Goal: Information Seeking & Learning: Learn about a topic

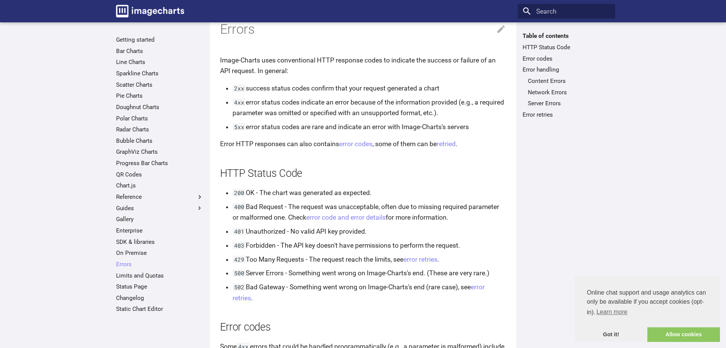
scroll to position [39, 0]
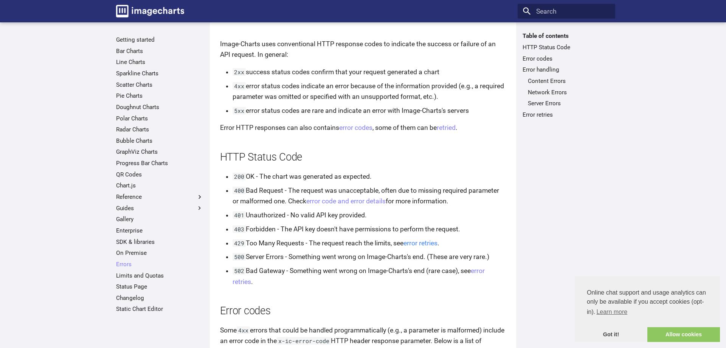
click at [419, 246] on link "error retries" at bounding box center [421, 243] width 34 height 8
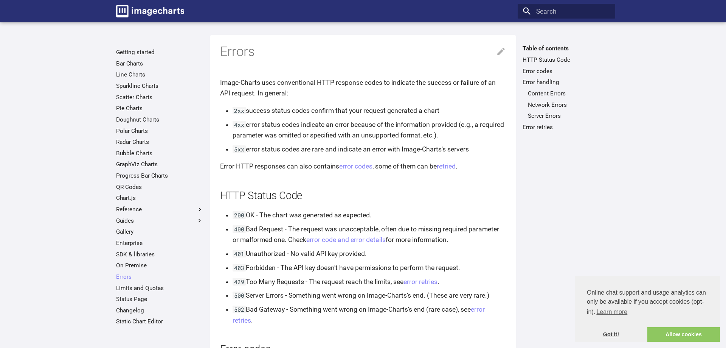
click at [617, 333] on link "Got it!" at bounding box center [611, 334] width 73 height 15
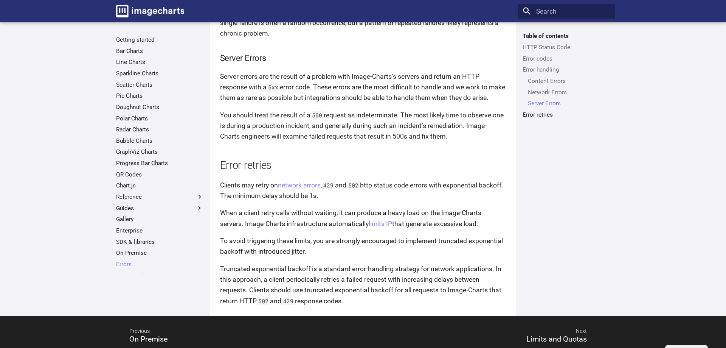
scroll to position [1469, 0]
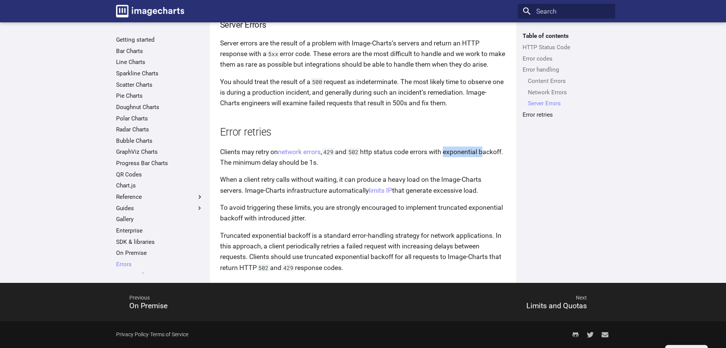
drag, startPoint x: 451, startPoint y: 152, endPoint x: 495, endPoint y: 156, distance: 43.7
click at [495, 156] on p "Clients may retry on network errors , 429 and 502 http status code errors with …" at bounding box center [363, 156] width 286 height 21
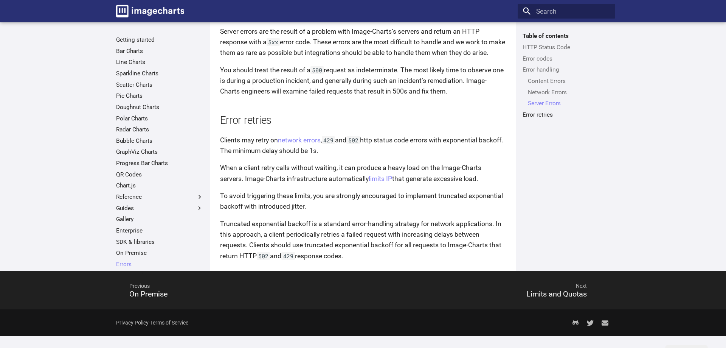
click at [495, 156] on p "Clients may retry on network errors , 429 and 502 http status code errors with …" at bounding box center [363, 145] width 286 height 21
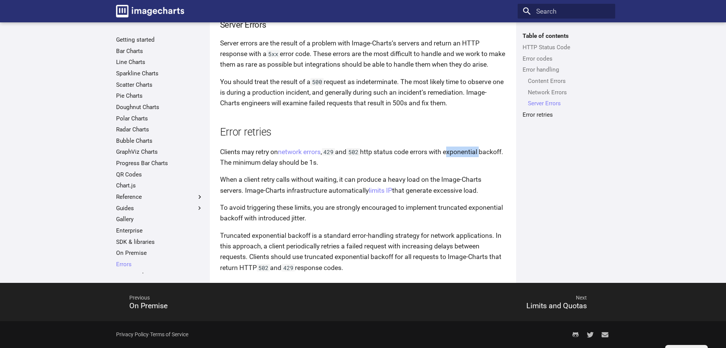
drag, startPoint x: 452, startPoint y: 152, endPoint x: 487, endPoint y: 153, distance: 34.4
click at [487, 153] on p "Clients may retry on network errors , 429 and 502 http status code errors with …" at bounding box center [363, 156] width 286 height 21
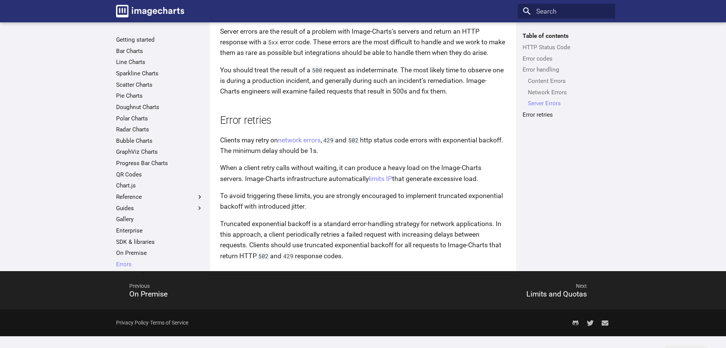
click at [466, 156] on p "Clients may retry on network errors , 429 and 502 http status code errors with …" at bounding box center [363, 145] width 286 height 21
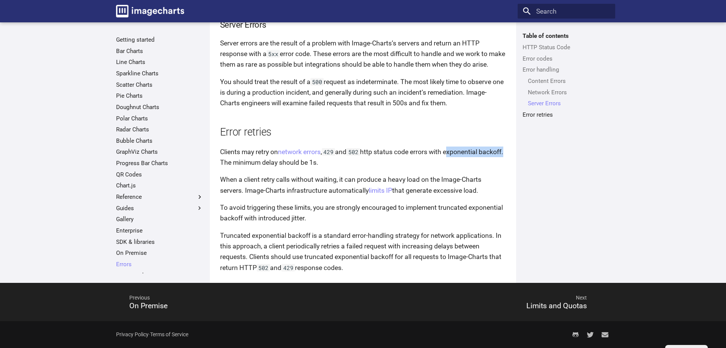
drag, startPoint x: 452, startPoint y: 151, endPoint x: 242, endPoint y: 165, distance: 210.0
click at [242, 165] on p "Clients may retry on network errors , 429 and 502 http status code errors with …" at bounding box center [363, 156] width 286 height 21
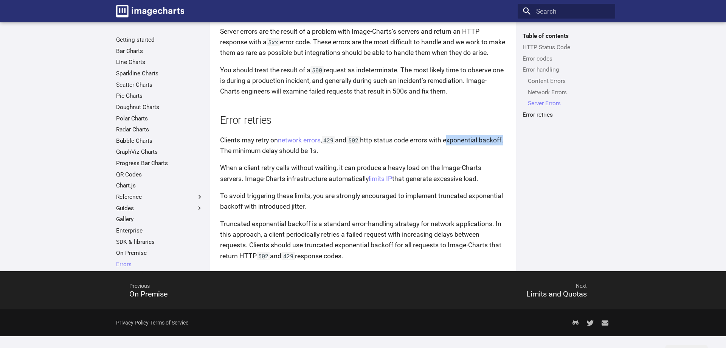
copy p "exponential backoff"
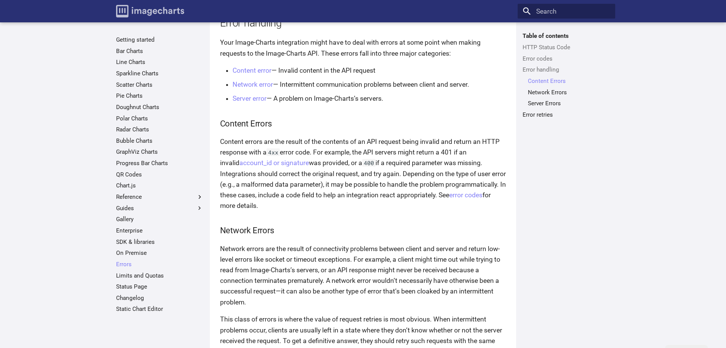
scroll to position [1044, 0]
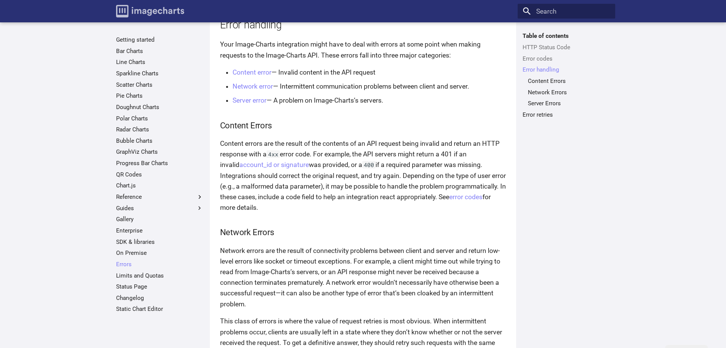
click at [147, 12] on img "Image-Charts documentation" at bounding box center [150, 11] width 68 height 12
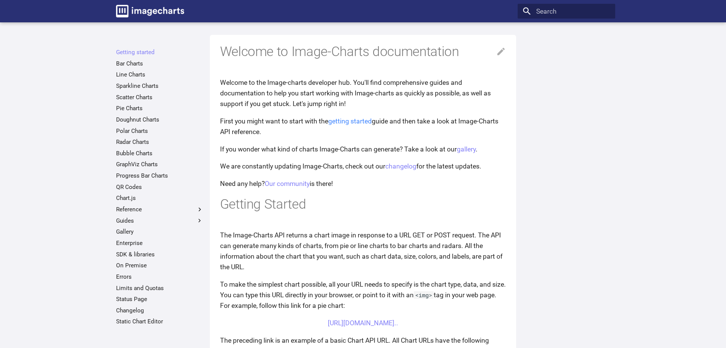
click at [365, 120] on link "getting started" at bounding box center [350, 121] width 44 height 8
click at [127, 198] on link "Chart.js" at bounding box center [159, 198] width 87 height 8
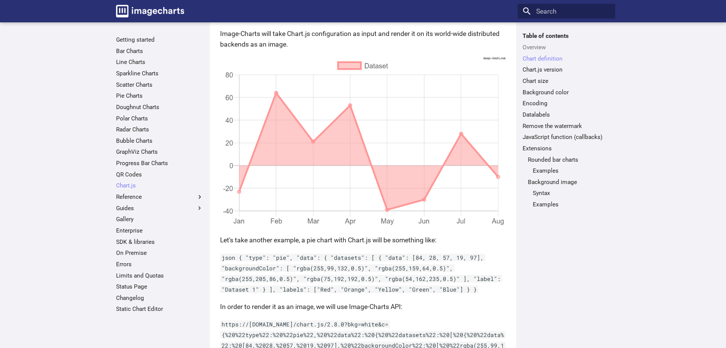
scroll to position [347, 0]
click at [313, 141] on img at bounding box center [363, 141] width 286 height 172
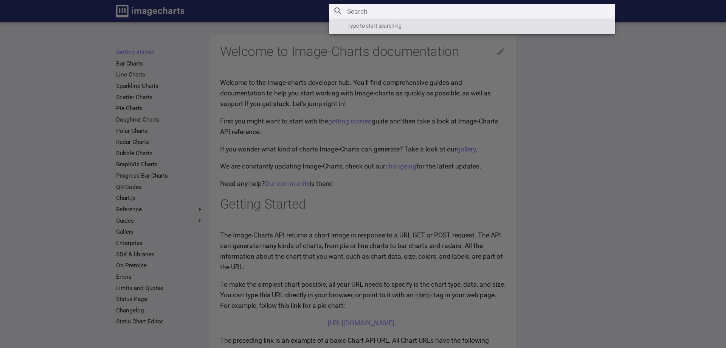
click at [562, 12] on input "Search" at bounding box center [472, 11] width 286 height 15
type input "4"
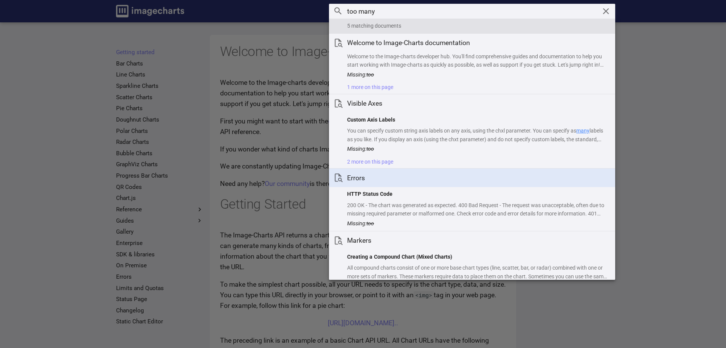
type input "too many"
click at [362, 179] on h1 "Errors" at bounding box center [477, 177] width 261 height 9
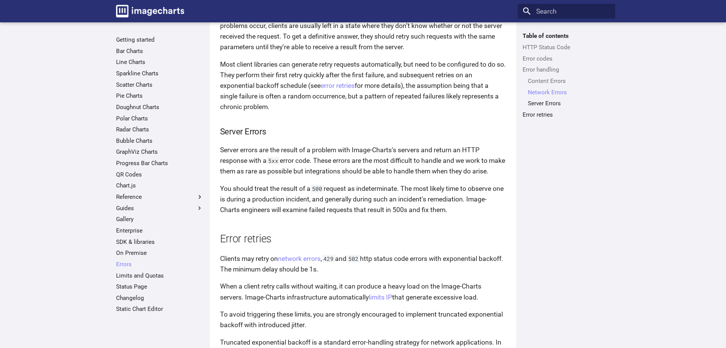
scroll to position [1469, 0]
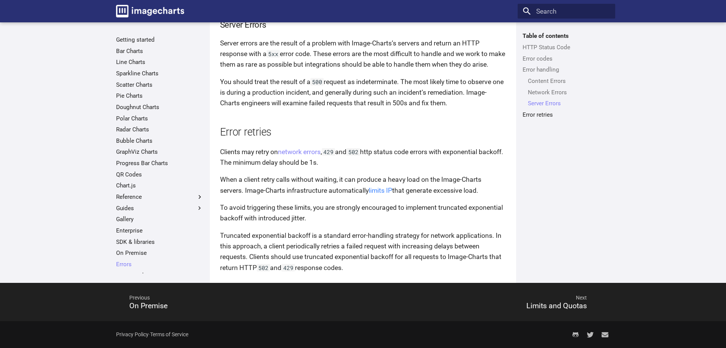
click at [381, 190] on link "limits IP" at bounding box center [380, 190] width 23 height 8
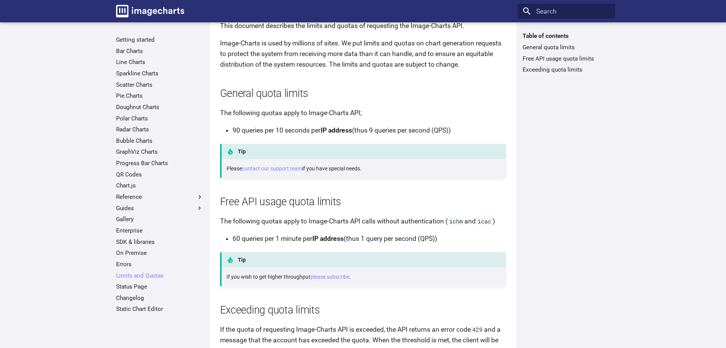
scroll to position [116, 0]
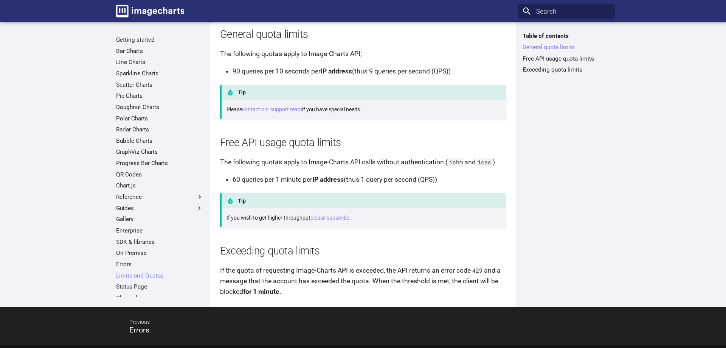
click at [431, 179] on li "60 queries per 1 minute per IP address (thus 1 query per second (QPS))" at bounding box center [370, 179] width 274 height 11
copy li "QPS"
click at [456, 186] on article "Limits and Quotas on API Requests This document describes the limits and quotas…" at bounding box center [363, 108] width 286 height 378
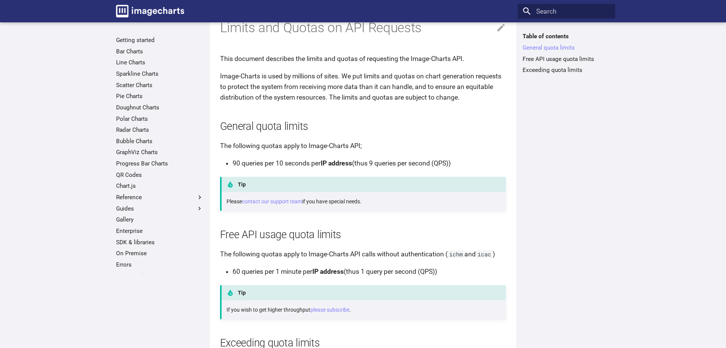
scroll to position [140, 0]
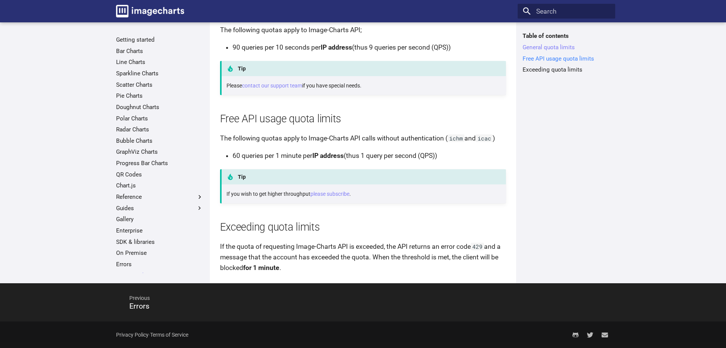
click at [548, 59] on link "Free API usage quota limits" at bounding box center [566, 59] width 87 height 8
click at [560, 71] on link "Exceeding quota limits" at bounding box center [566, 70] width 87 height 8
click at [567, 158] on div "Table of contents General quota limits Free API usage quota limits Exceeding qu…" at bounding box center [566, 152] width 97 height 241
